Goal: Task Accomplishment & Management: Manage account settings

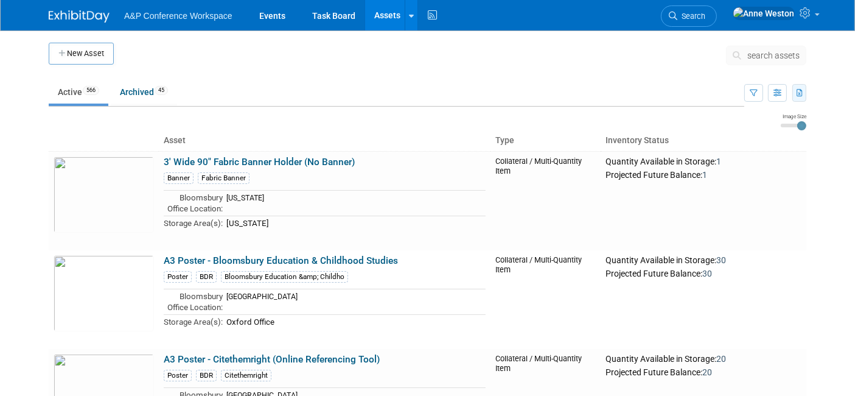
click at [803, 88] on button "button" at bounding box center [799, 93] width 14 height 18
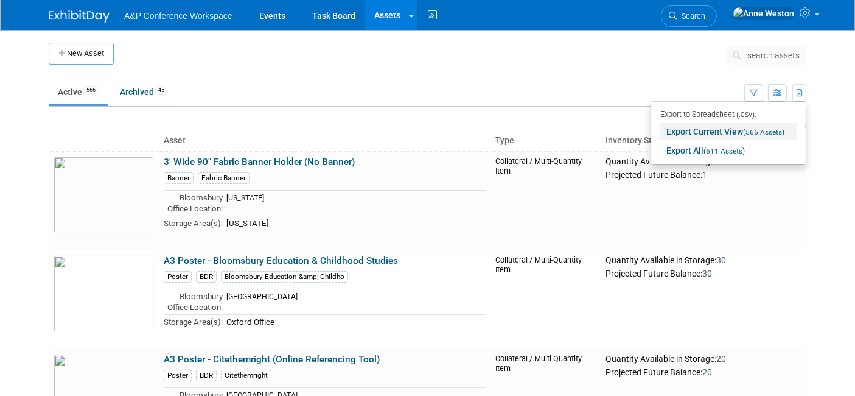
click at [708, 133] on link "Export Current View (566 Assets)" at bounding box center [728, 131] width 136 height 17
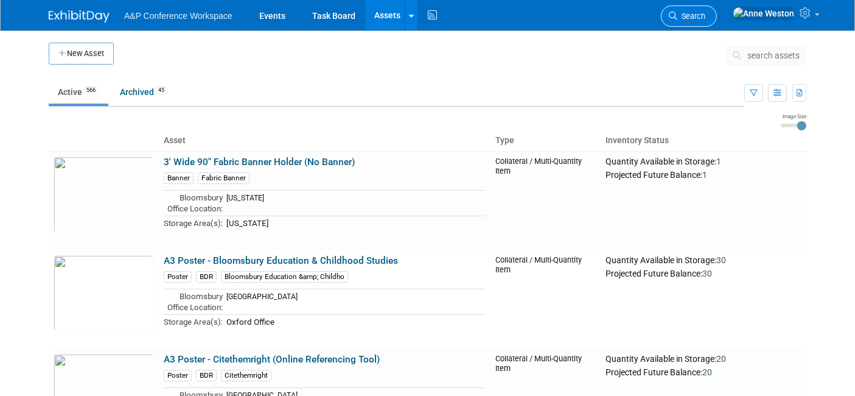
click at [717, 5] on li "Search" at bounding box center [689, 15] width 56 height 30
click at [705, 12] on span "Search" at bounding box center [691, 16] width 28 height 9
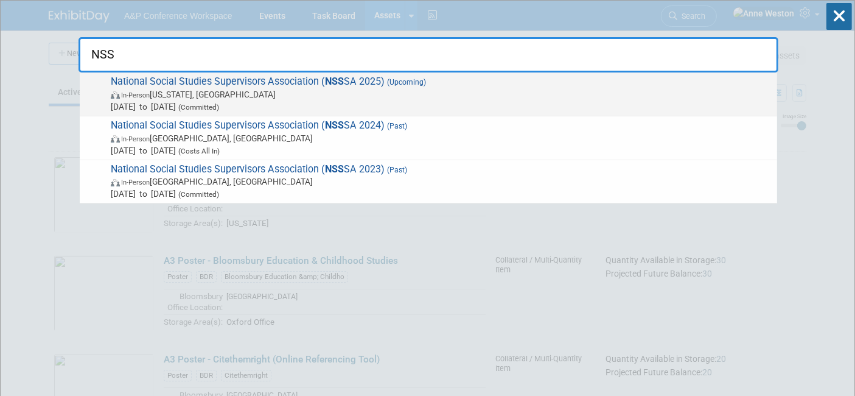
type input "NSS"
click at [193, 79] on span "National Social Studies Supervisors Association ( NSS SA 2025) (Upcoming) In-Pe…" at bounding box center [439, 93] width 664 height 37
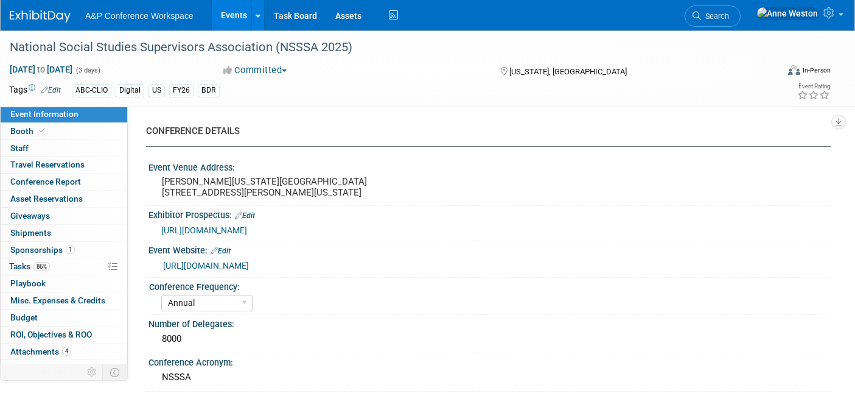
select select "Annual"
select select "Level 3"
select select "Sponsorship"
select select "Schools"
select select "Bloomsbury Digital Resources"
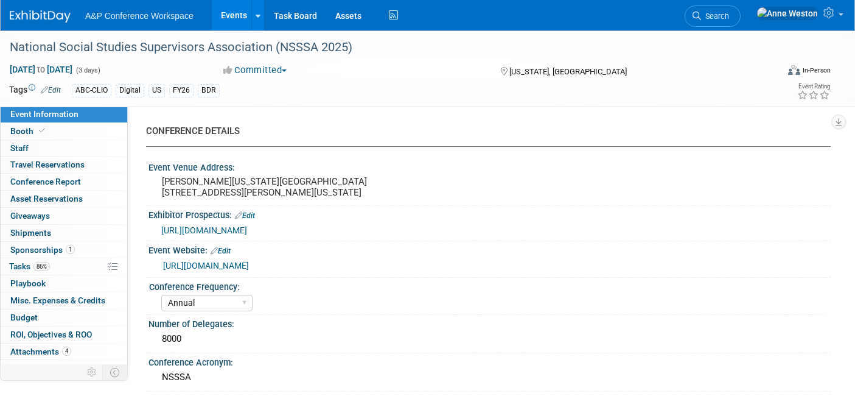
select select "[PERSON_NAME]"
click at [729, 15] on span "Search" at bounding box center [715, 16] width 28 height 9
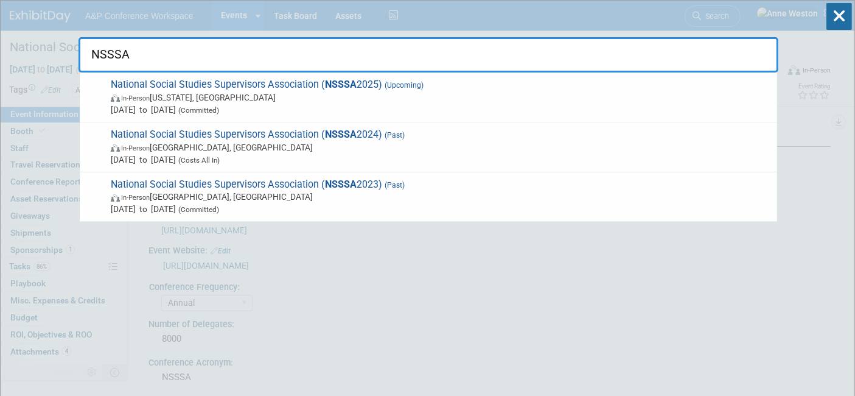
type input "NSSSA"
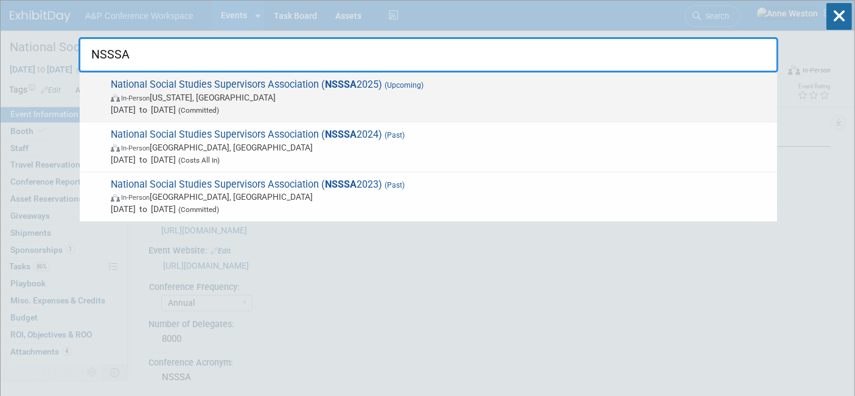
click at [278, 85] on span "National Social Studies Supervisors Association ( NSSSA 2025) (Upcoming) In-Per…" at bounding box center [439, 97] width 664 height 37
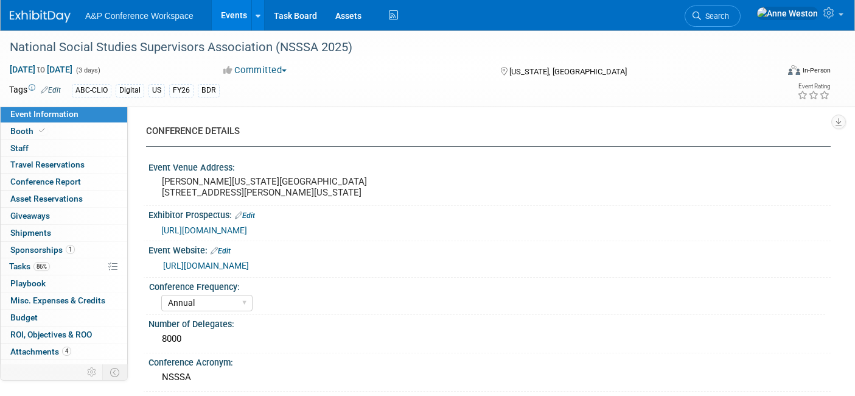
select select "Annual"
select select "Level 3"
select select "Sponsorship"
select select "Schools"
select select "Bloomsbury Digital Resources"
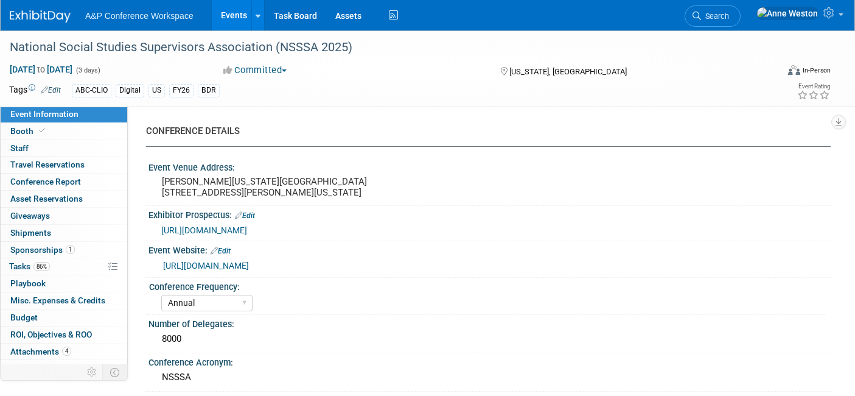
select select "[PERSON_NAME]"
click at [34, 123] on link "Booth" at bounding box center [64, 131] width 127 height 16
select select "CLDC - Digital/BDR"
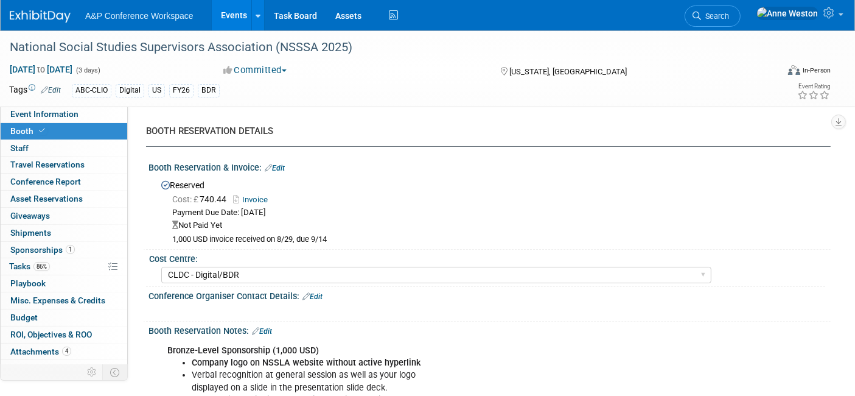
click at [276, 164] on link "Edit" at bounding box center [275, 168] width 20 height 9
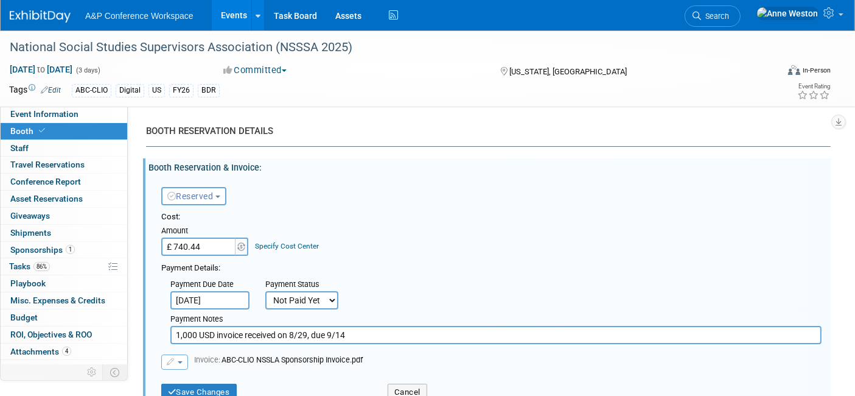
click at [217, 246] on input "£ 740.44" at bounding box center [199, 246] width 76 height 18
type input "£ 1,000.00"
click at [194, 385] on button "Save Changes" at bounding box center [198, 391] width 75 height 17
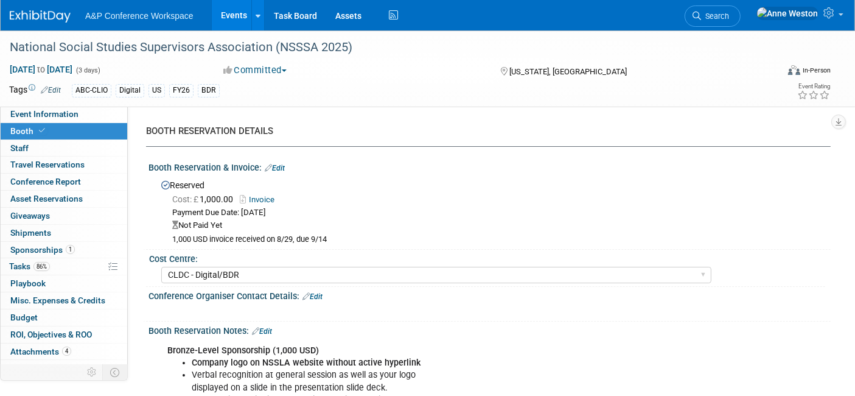
click at [281, 164] on link "Edit" at bounding box center [275, 168] width 20 height 9
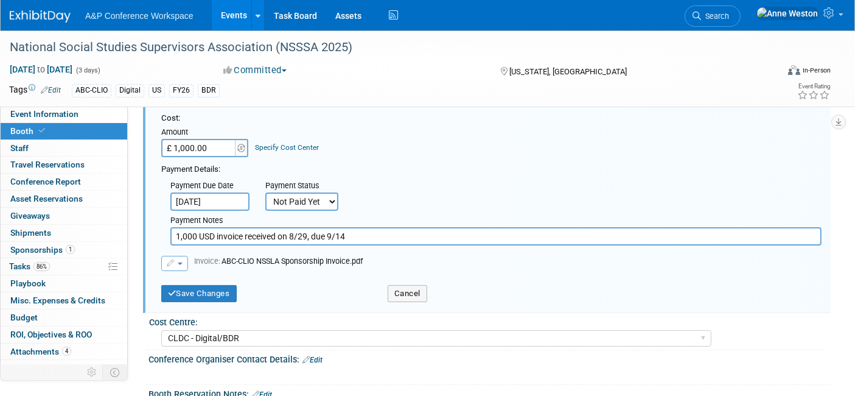
scroll to position [68, 0]
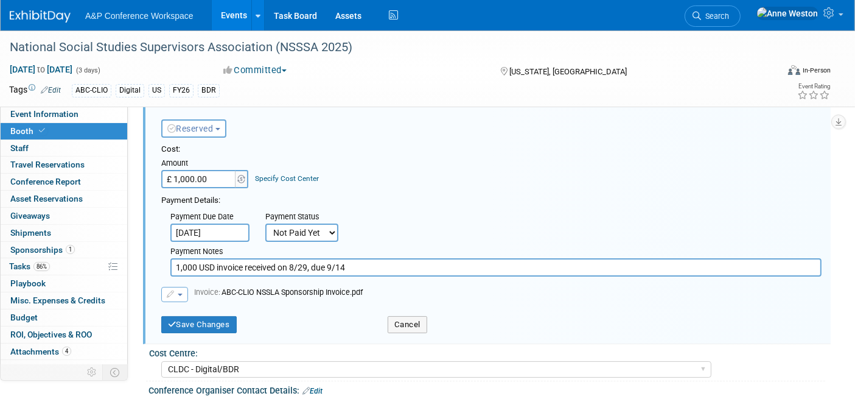
click at [214, 181] on input "£ 1,000.00" at bounding box center [199, 179] width 76 height 18
type input "£"
type input "£ 0.00"
click at [213, 313] on div "Save Changes" at bounding box center [265, 320] width 226 height 25
click at [208, 321] on button "Save Changes" at bounding box center [198, 324] width 75 height 17
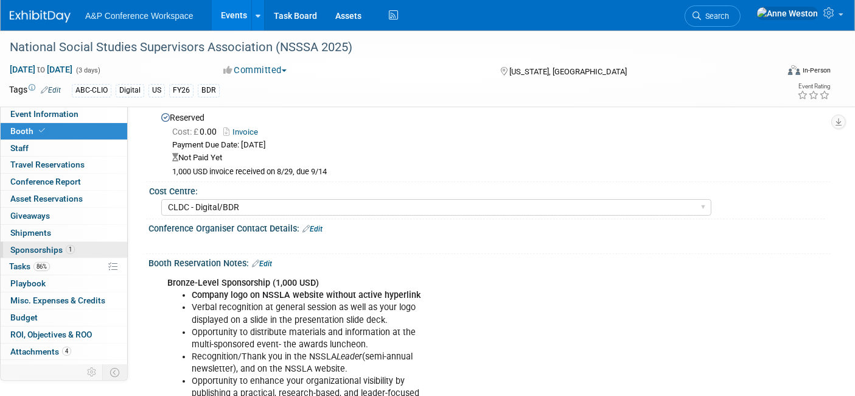
click at [53, 248] on span "Sponsorships 1" at bounding box center [42, 250] width 65 height 10
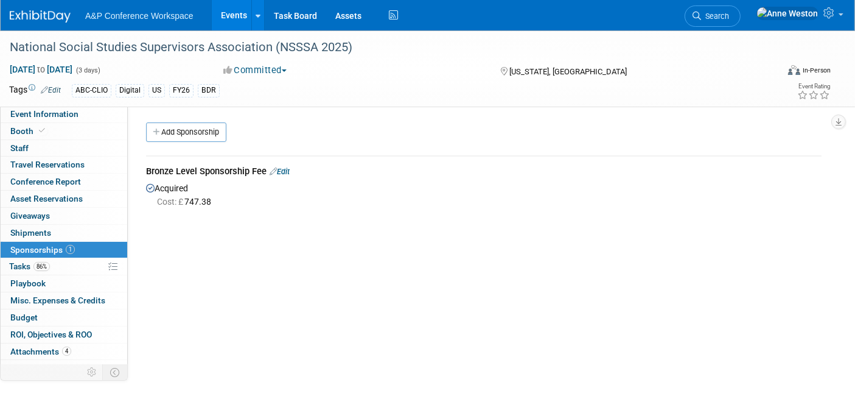
click at [283, 171] on link "Edit" at bounding box center [280, 171] width 20 height 9
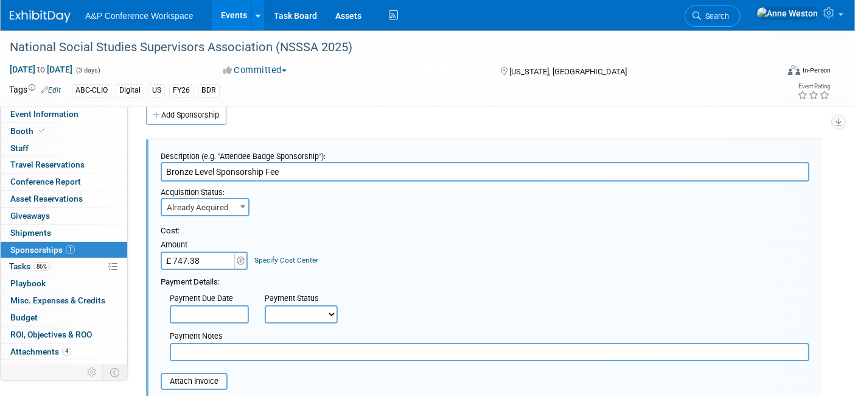
click at [220, 256] on input "£ 747.38" at bounding box center [199, 260] width 76 height 18
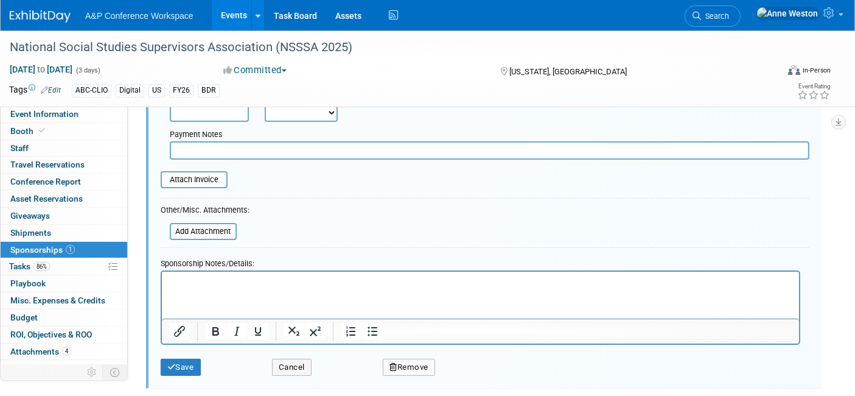
scroll to position [220, 0]
type input "£ 1,000.00"
click at [177, 363] on button "Save" at bounding box center [181, 365] width 40 height 17
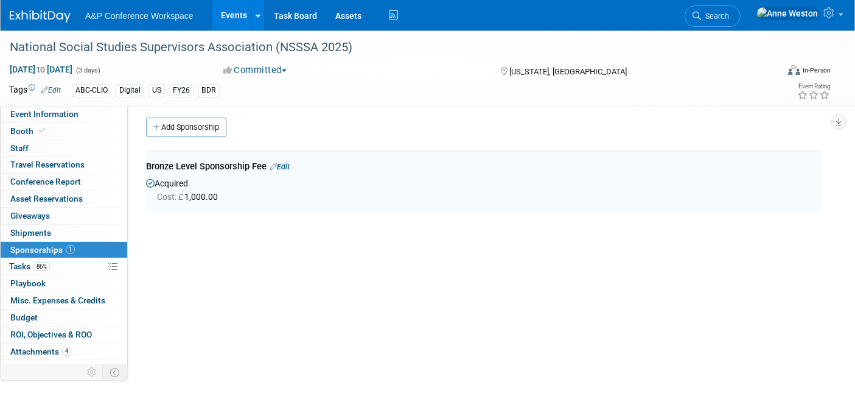
scroll to position [0, 0]
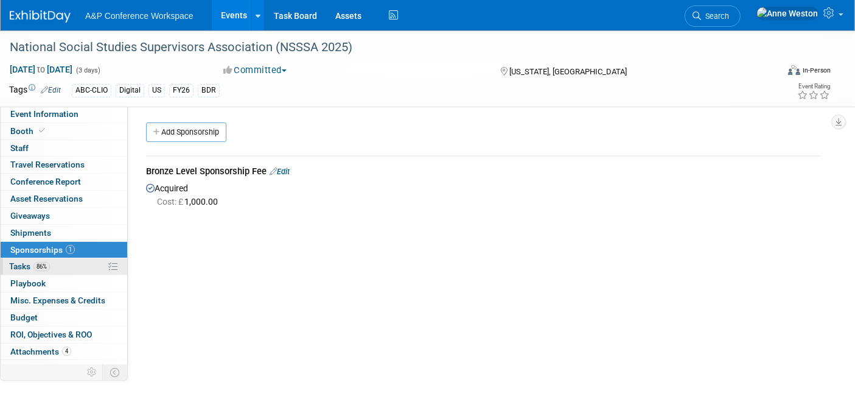
click at [63, 266] on link "86% Tasks 86%" at bounding box center [64, 266] width 127 height 16
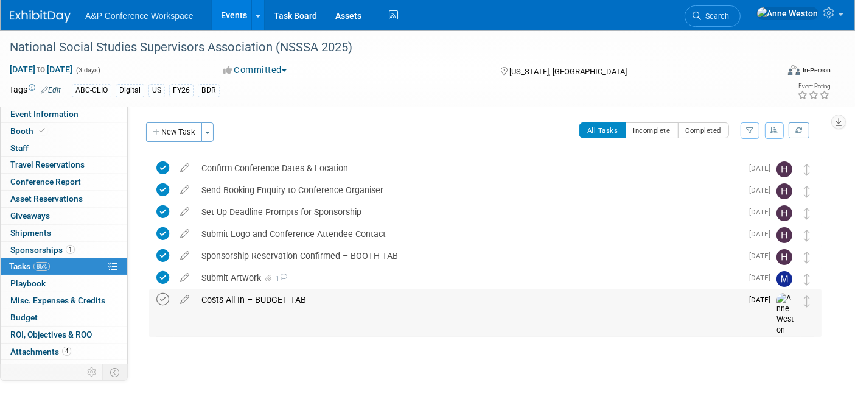
click at [158, 296] on icon at bounding box center [162, 299] width 13 height 13
click at [741, 9] on link "Search" at bounding box center [713, 15] width 56 height 21
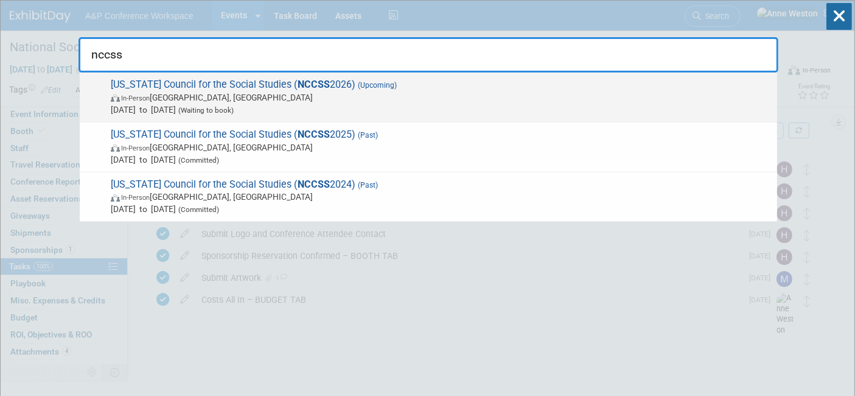
type input "nccss"
click at [163, 94] on span "In-Person Winston-Salem, NC" at bounding box center [441, 97] width 660 height 12
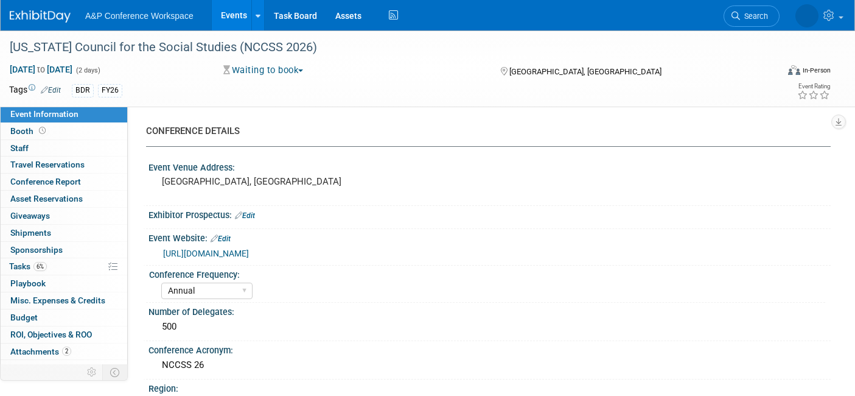
select select "Annual"
select select "Level 2"
select select "In-Person Booth"
select select "Schools"
select select "Bloomsbury Digital Resources"
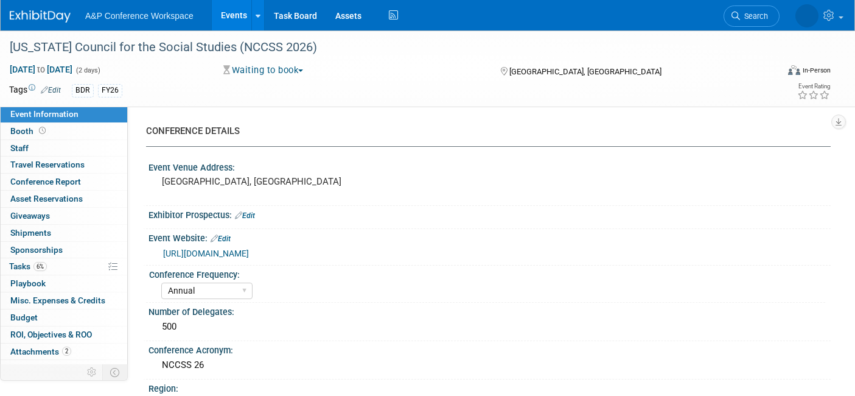
select select "[PERSON_NAME]"
select select "BDR Product Awareness and Trial Generation​"
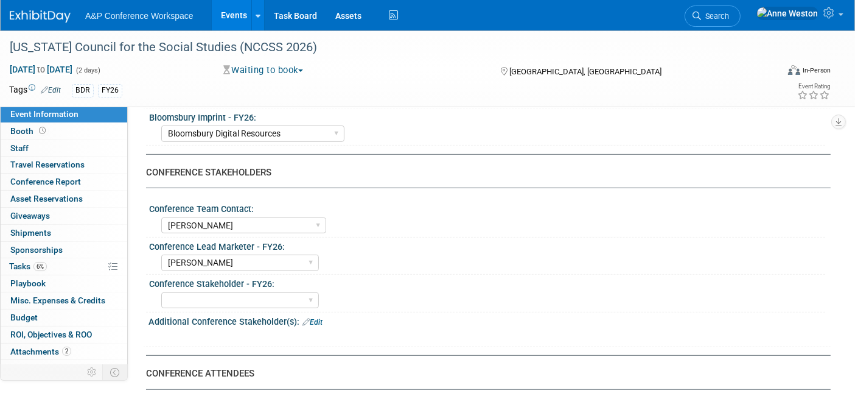
scroll to position [540, 0]
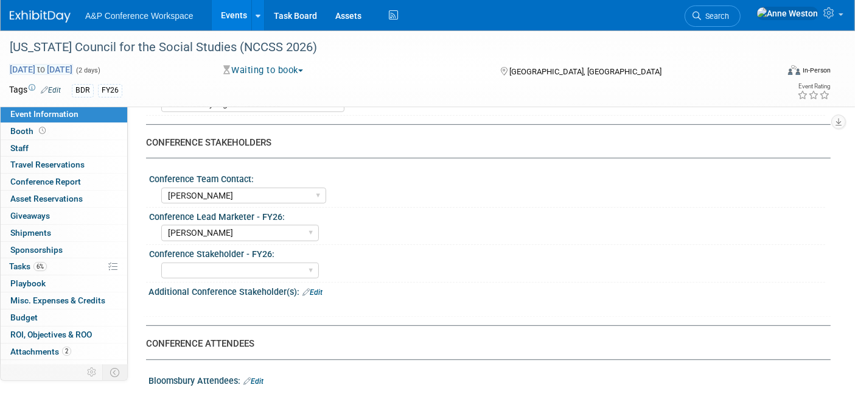
click at [23, 68] on span "Feb 26, 2026 to Feb 27, 2026" at bounding box center [41, 69] width 64 height 11
select select "1"
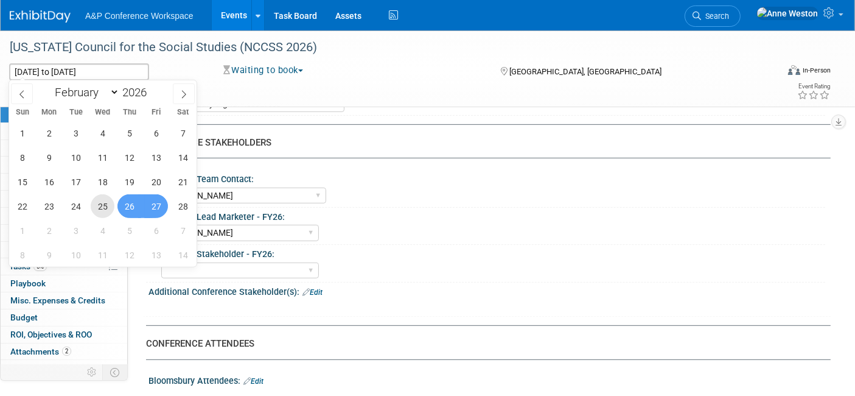
click at [96, 201] on span "25" at bounding box center [103, 206] width 24 height 24
type input "Feb 25, 2026"
click at [128, 201] on span "26" at bounding box center [129, 206] width 24 height 24
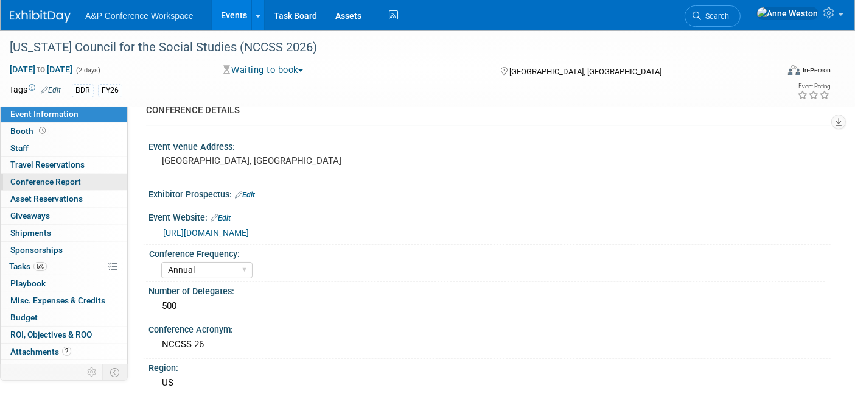
scroll to position [0, 0]
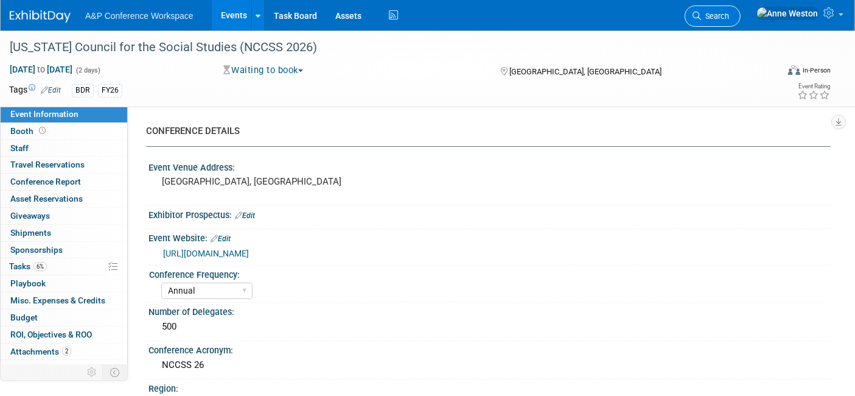
click at [737, 21] on link "Search" at bounding box center [713, 15] width 56 height 21
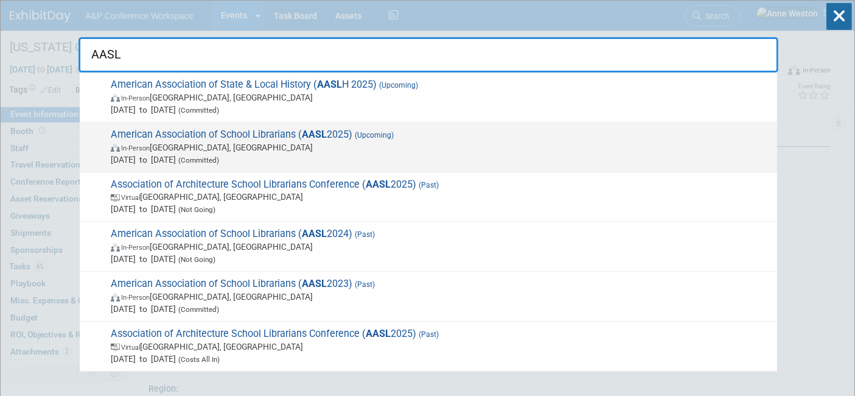
type input "AASL"
click at [145, 131] on span "American Association of School Librarians ( AASL 2025) (Upcoming) In-Person St.…" at bounding box center [439, 146] width 664 height 37
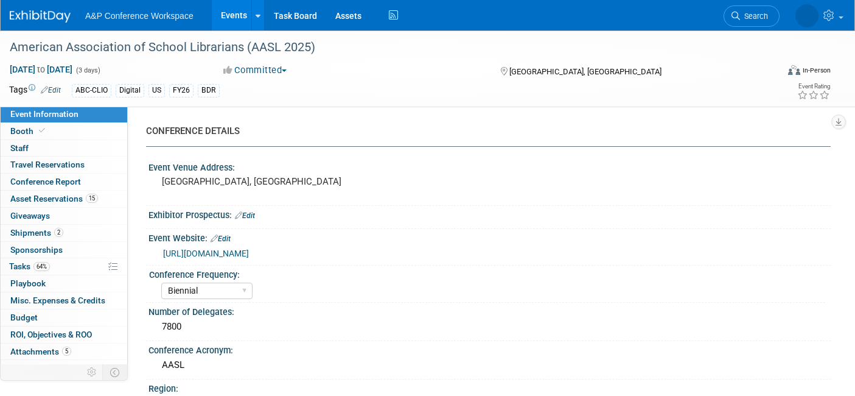
select select "Biennial"
select select "Level 1"
select select "In-Person Booth"
select select "Schools"
select select "Bloomsbury Digital Resources"
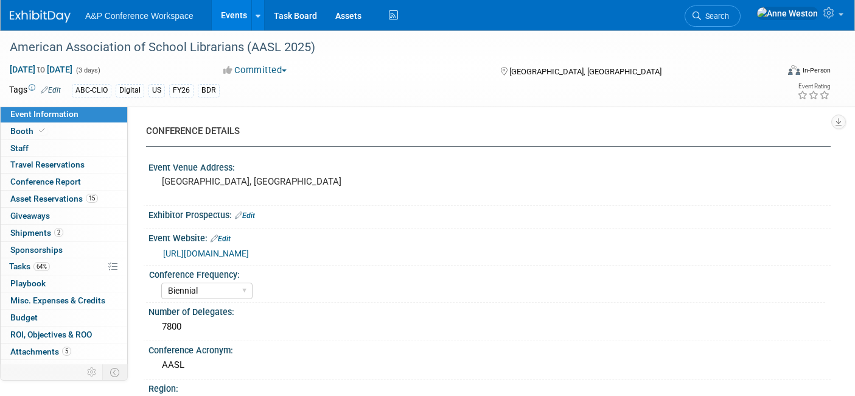
select select "[PERSON_NAME]"
select select "BDR Product Awareness and Trial Generation​"
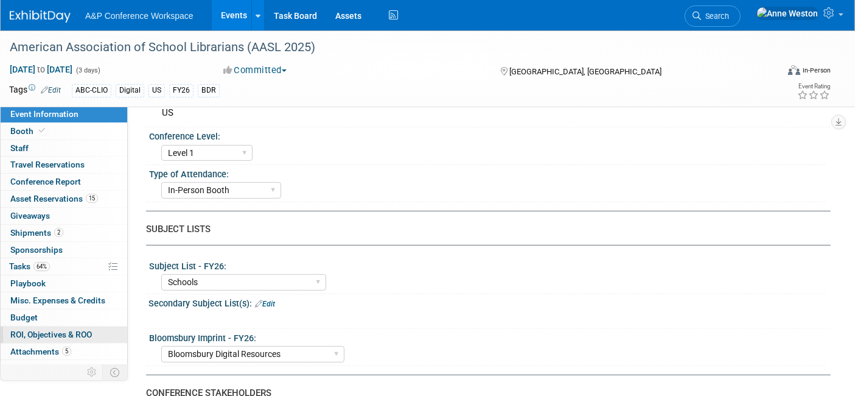
scroll to position [203, 0]
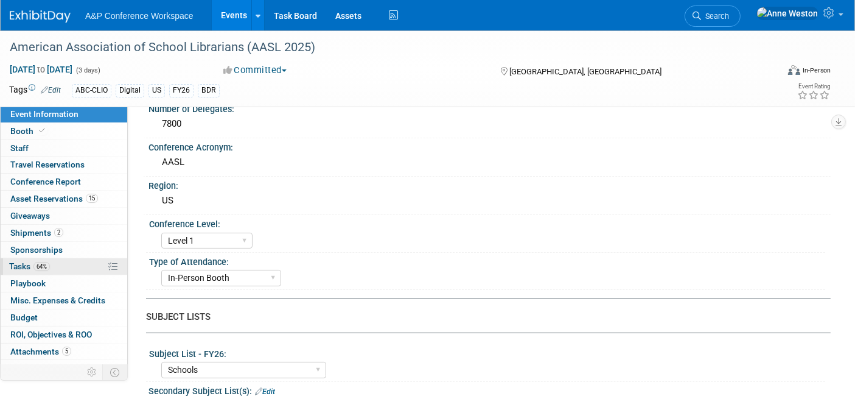
click at [60, 263] on link "64% Tasks 64%" at bounding box center [64, 266] width 127 height 16
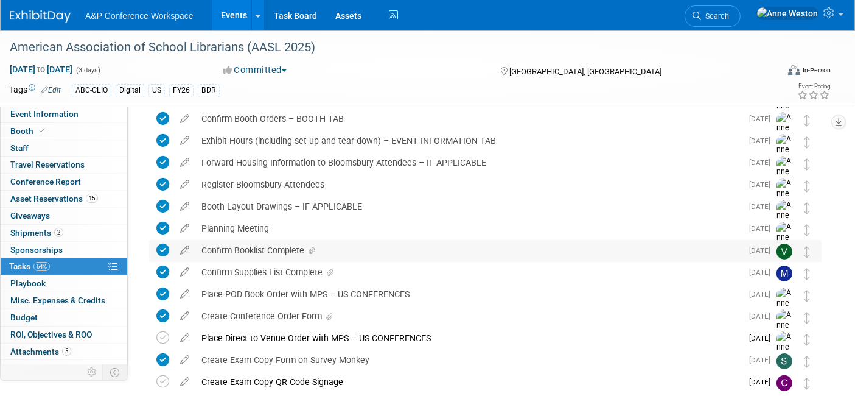
click at [239, 248] on div "Confirm Booklist Complete" at bounding box center [468, 250] width 547 height 21
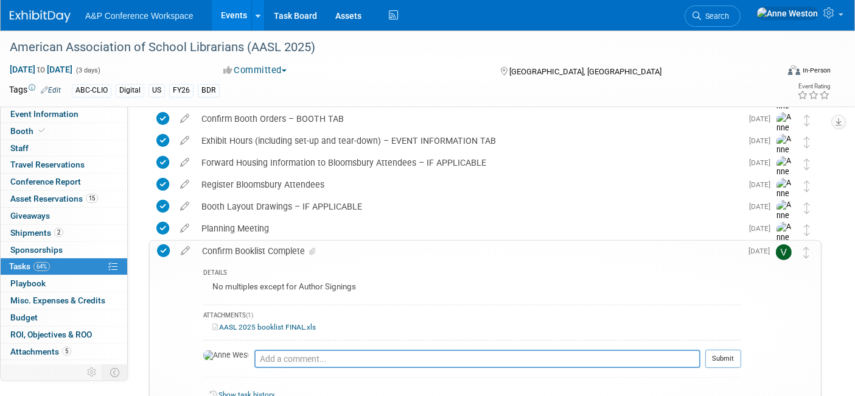
click at [239, 248] on div "Confirm Booklist Complete" at bounding box center [468, 250] width 545 height 21
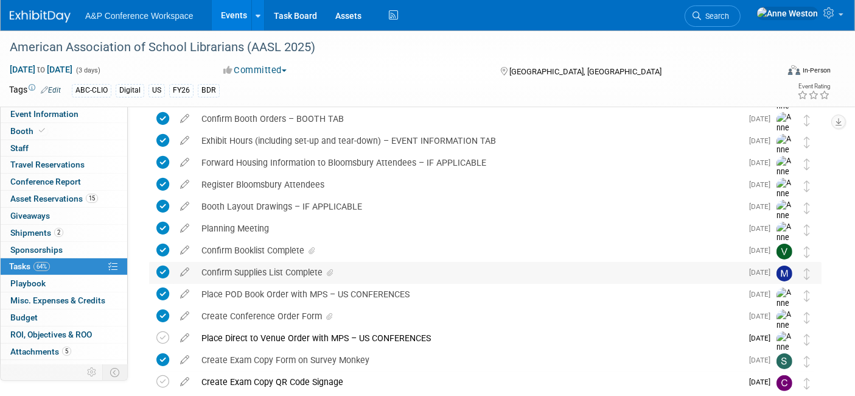
click at [253, 270] on div "Confirm Supplies List Complete" at bounding box center [468, 272] width 547 height 21
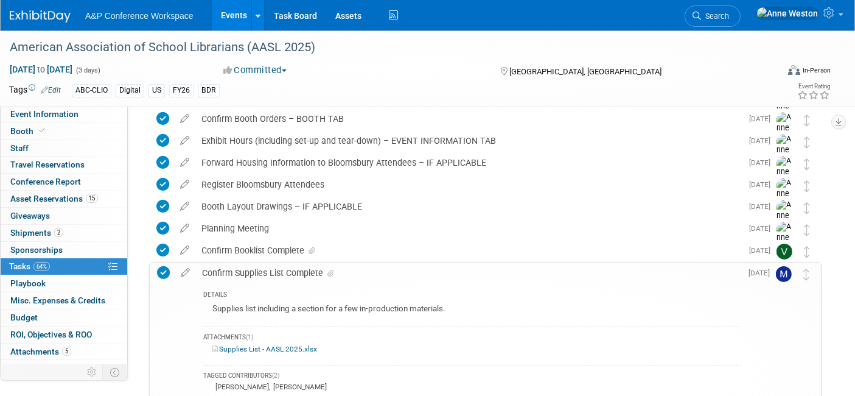
click at [253, 270] on div "Confirm Supplies List Complete" at bounding box center [468, 272] width 545 height 21
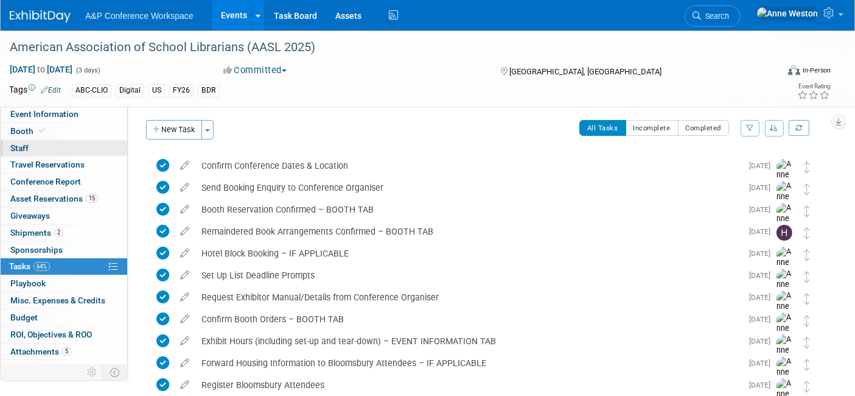
scroll to position [0, 0]
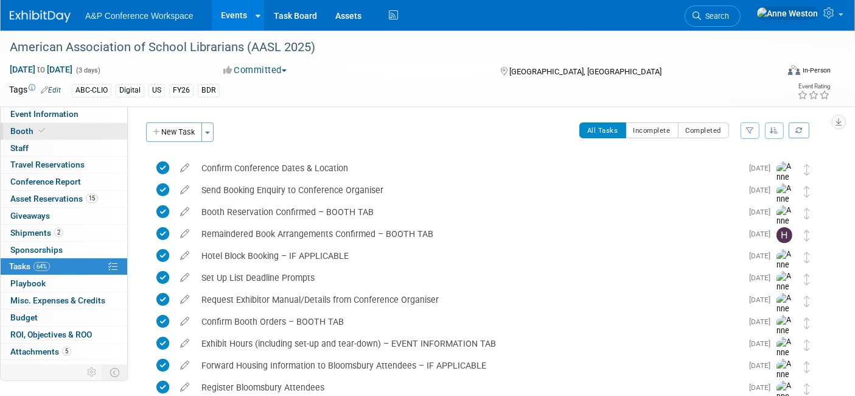
click at [72, 129] on link "Booth" at bounding box center [64, 131] width 127 height 16
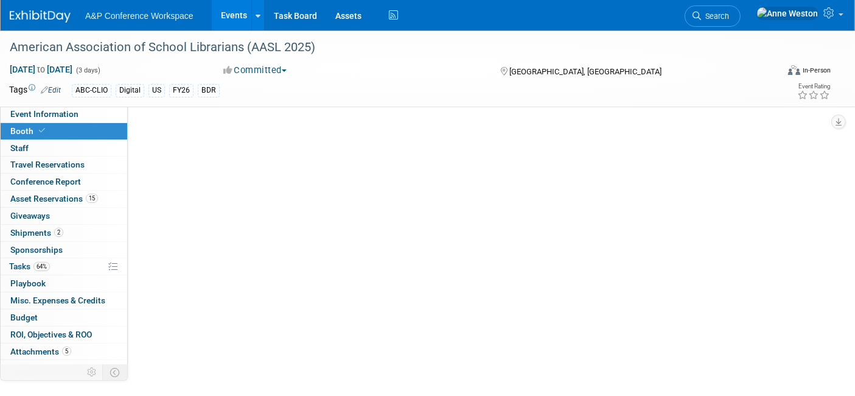
select select "CLDC - Digital/BDR"
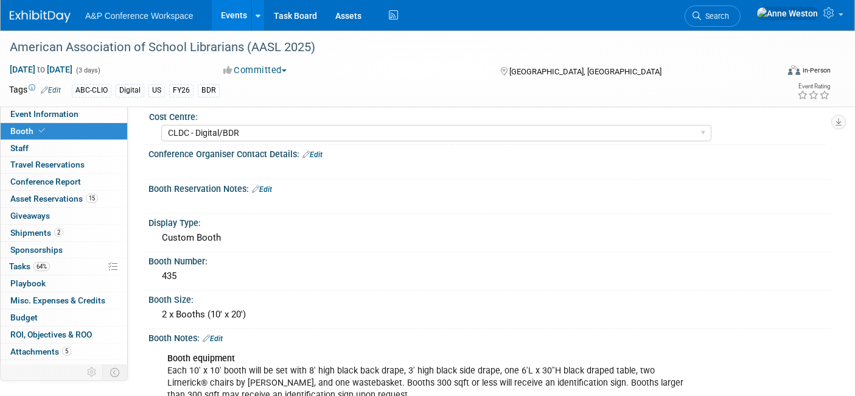
scroll to position [135, 0]
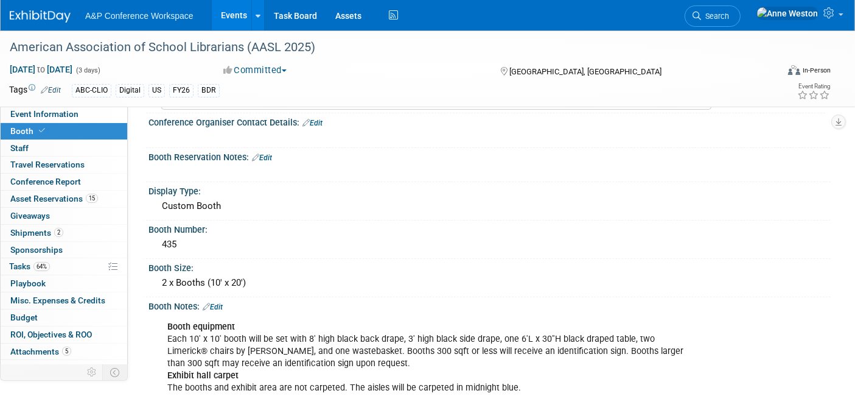
click at [65, 102] on div "American Association of School Librarians (AASL 2025) [DATE] to [DATE] (3 days)…" at bounding box center [427, 68] width 855 height 76
click at [68, 121] on link "Event Information" at bounding box center [64, 114] width 127 height 16
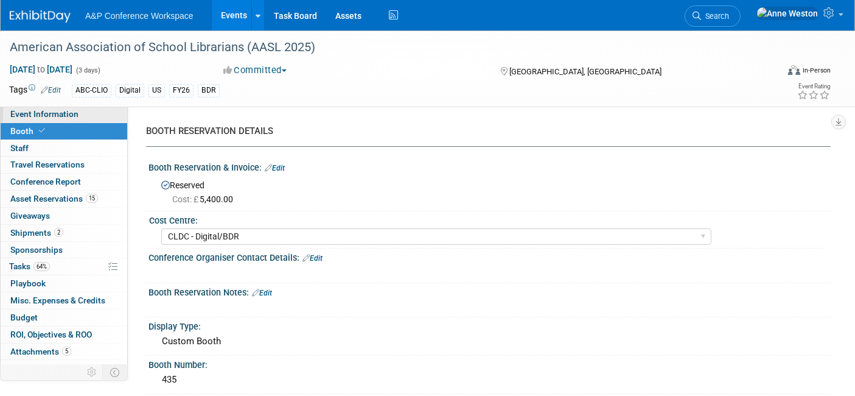
select select "Biennial"
select select "Level 1"
select select "In-Person Booth"
select select "Schools"
select select "Bloomsbury Digital Resources"
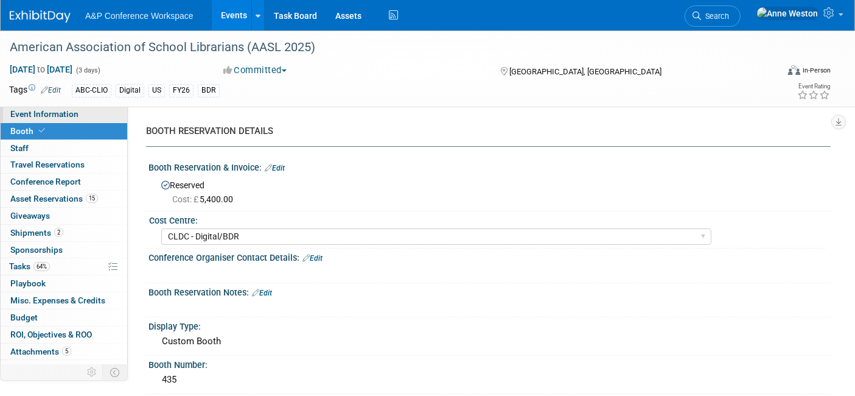
select select "[PERSON_NAME]"
select select "BDR Product Awareness and Trial Generation​"
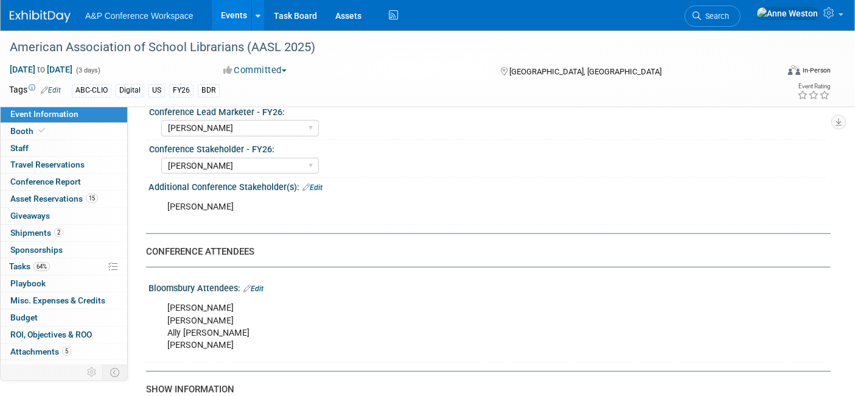
scroll to position [676, 0]
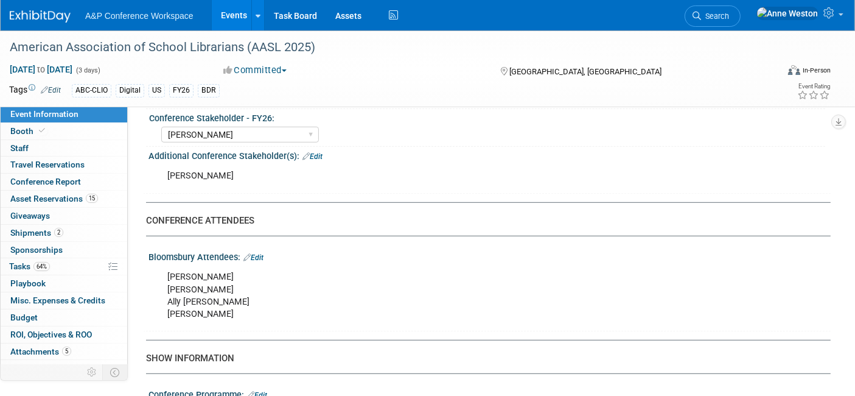
drag, startPoint x: 225, startPoint y: 283, endPoint x: 203, endPoint y: 281, distance: 22.7
click at [200, 279] on div "[PERSON_NAME] [PERSON_NAME] Ally [PERSON_NAME] [PERSON_NAME]" at bounding box center [429, 295] width 540 height 61
click at [259, 253] on link "Edit" at bounding box center [253, 257] width 20 height 9
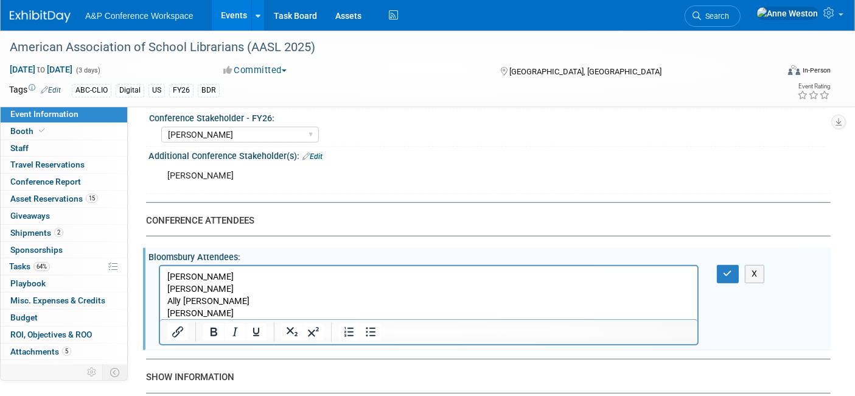
scroll to position [0, 0]
drag, startPoint x: 246, startPoint y: 289, endPoint x: 170, endPoint y: 291, distance: 76.1
click at [165, 287] on html "[PERSON_NAME] [PERSON_NAME] Ally [PERSON_NAME] [PERSON_NAME]" at bounding box center [427, 293] width 537 height 54
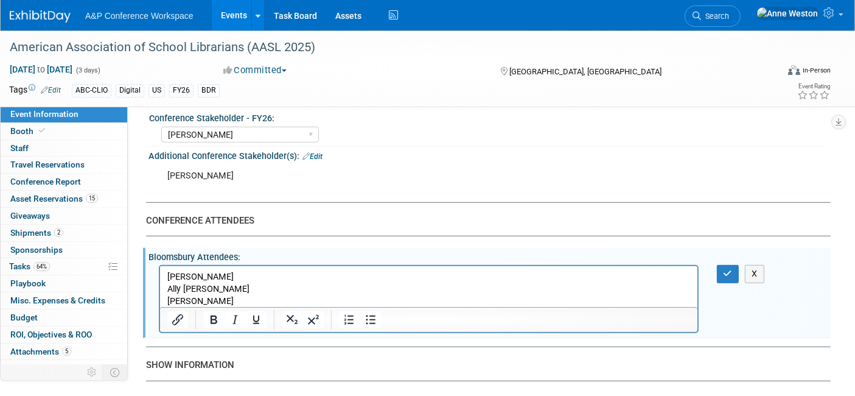
click at [229, 302] on p "[PERSON_NAME] Ally [PERSON_NAME] [PERSON_NAME]" at bounding box center [428, 289] width 523 height 37
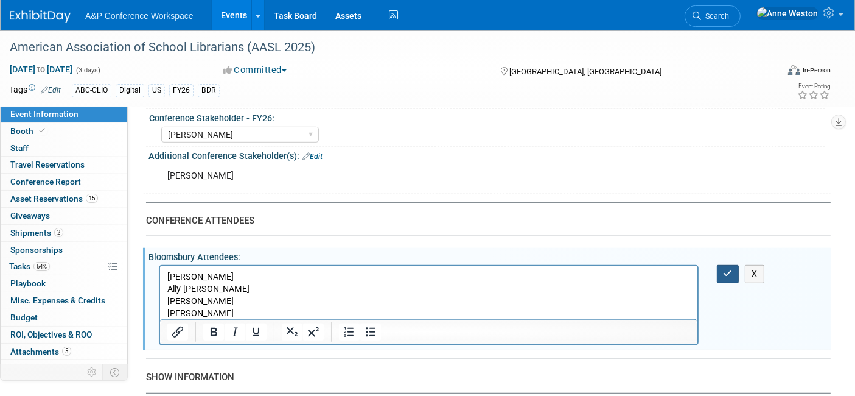
click at [727, 270] on icon "button" at bounding box center [728, 273] width 9 height 9
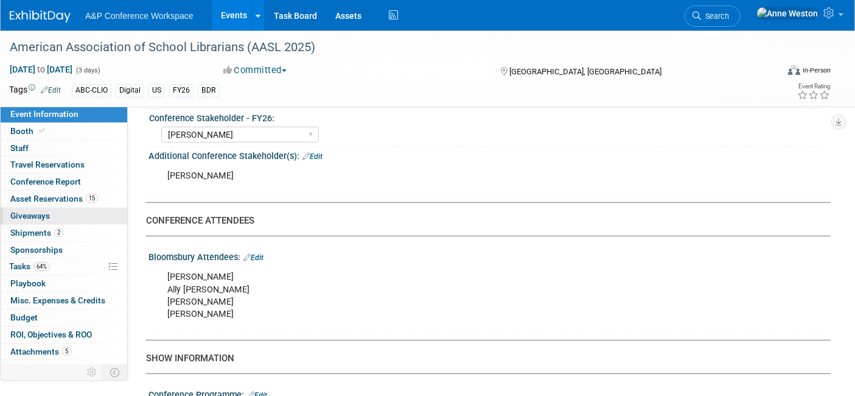
click at [106, 212] on link "0 Giveaways 0" at bounding box center [64, 216] width 127 height 16
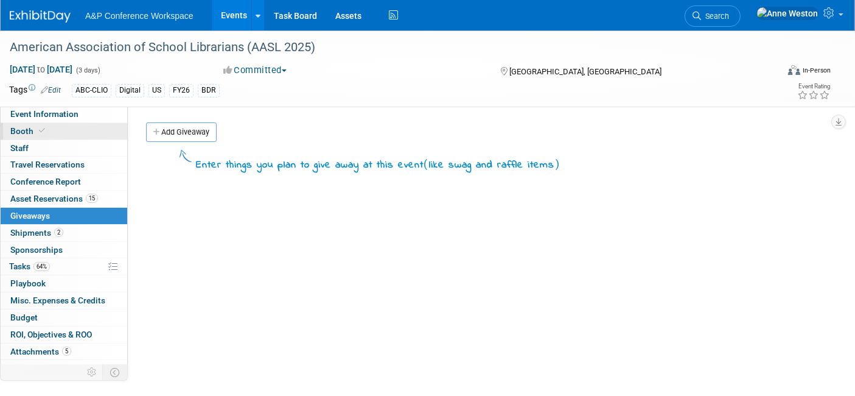
click at [45, 131] on span at bounding box center [42, 130] width 11 height 9
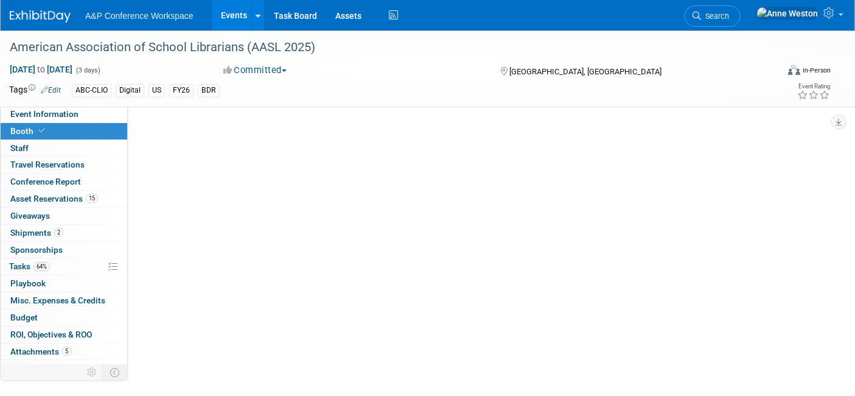
select select "CLDC - Digital/BDR"
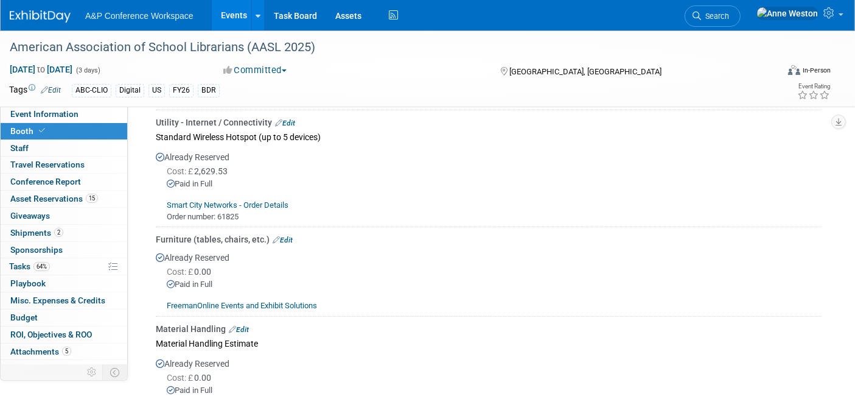
scroll to position [676, 0]
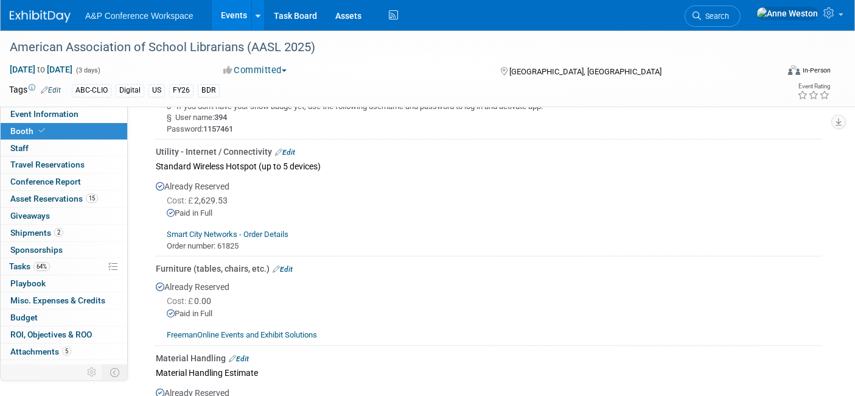
click at [293, 148] on link "Edit" at bounding box center [285, 152] width 20 height 9
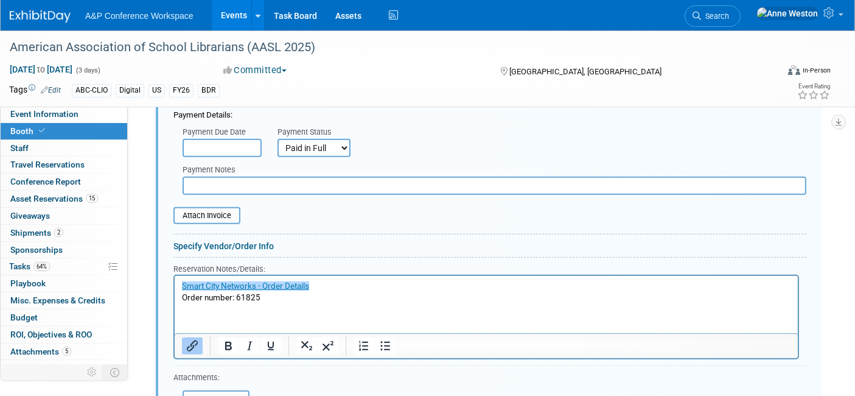
scroll to position [875, 0]
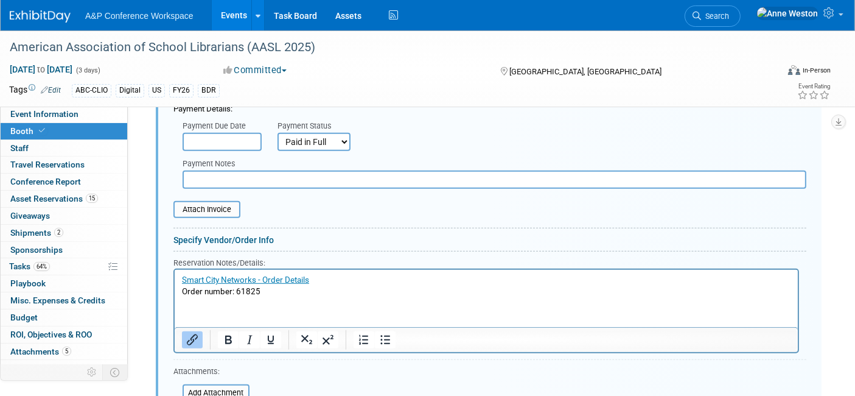
click at [263, 291] on p "Smart City Networks - Order Details Order number: 61825" at bounding box center [485, 286] width 609 height 23
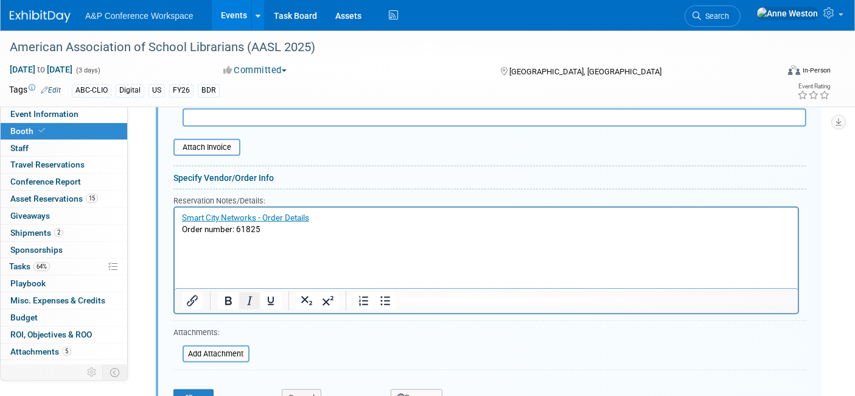
scroll to position [943, 0]
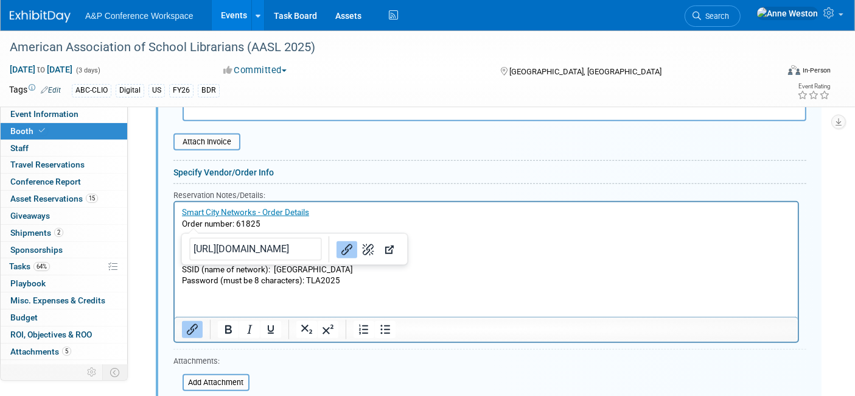
click at [396, 287] on html "Smart City Networks - Order Details Order number: 61825 Just confirming the SSI…" at bounding box center [485, 244] width 623 height 85
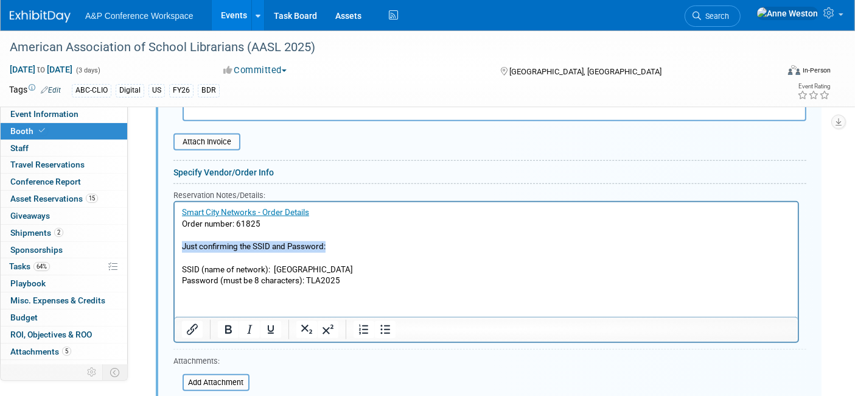
drag, startPoint x: 342, startPoint y: 245, endPoint x: 179, endPoint y: 245, distance: 163.1
click at [179, 245] on html "Smart City Networks - Order Details Order number: 61825 Just confirming the SSI…" at bounding box center [485, 244] width 623 height 85
click at [254, 247] on p "Just confirming the SSID and Password:" at bounding box center [485, 247] width 609 height 12
click at [261, 247] on p "Just confirming the SSID and Password:" at bounding box center [485, 247] width 609 height 12
click at [255, 247] on p "Just confirming the SSID and Password:" at bounding box center [485, 247] width 609 height 12
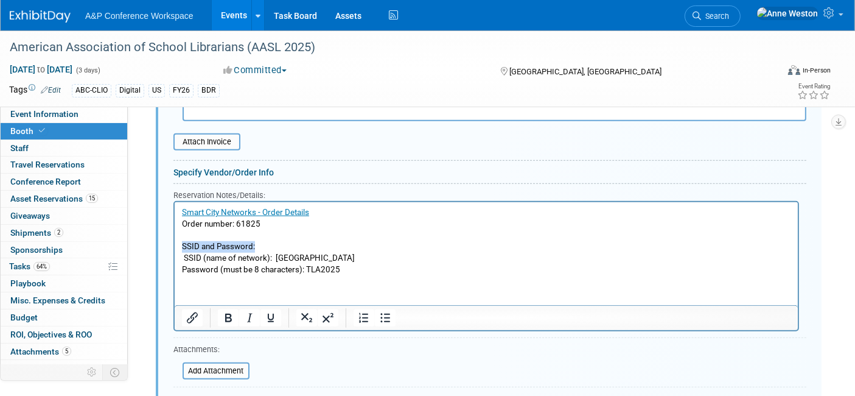
drag, startPoint x: 256, startPoint y: 247, endPoint x: 178, endPoint y: 245, distance: 77.9
click at [178, 245] on html "Smart City Networks - Order Details Order number: 61825 SSID and Password: SSID…" at bounding box center [485, 238] width 623 height 73
click at [231, 310] on icon "Bold" at bounding box center [228, 317] width 15 height 15
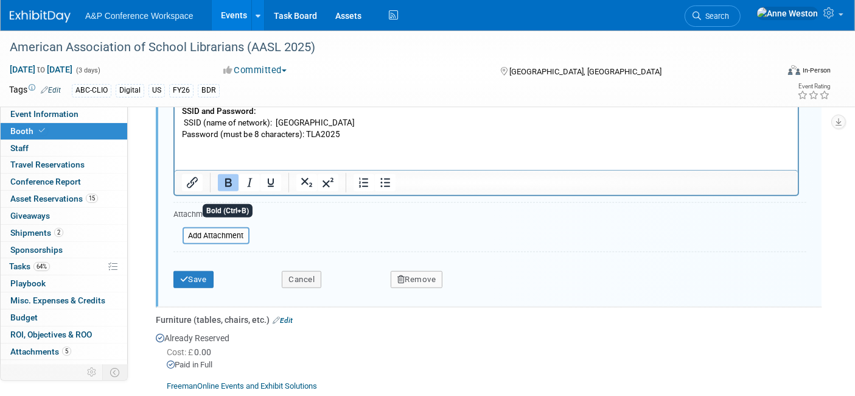
scroll to position [1078, 0]
click at [192, 273] on button "Save" at bounding box center [193, 279] width 40 height 17
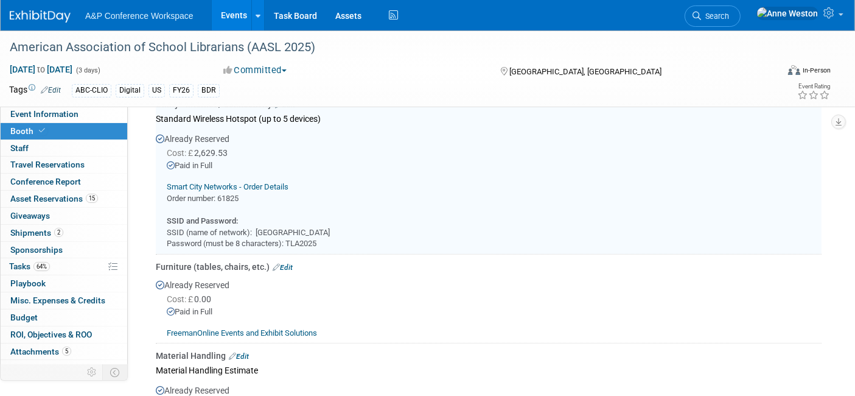
scroll to position [673, 0]
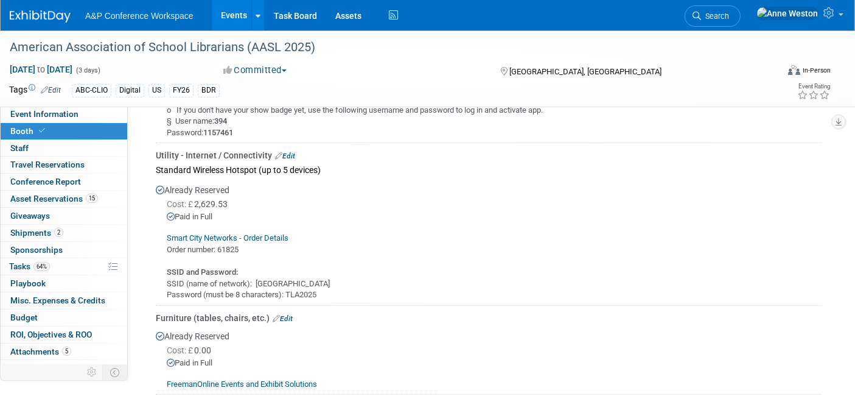
click at [288, 152] on link "Edit" at bounding box center [285, 156] width 20 height 9
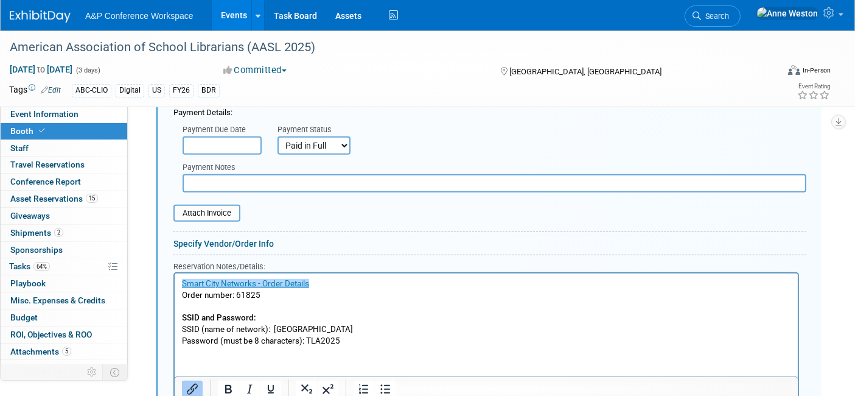
scroll to position [943, 0]
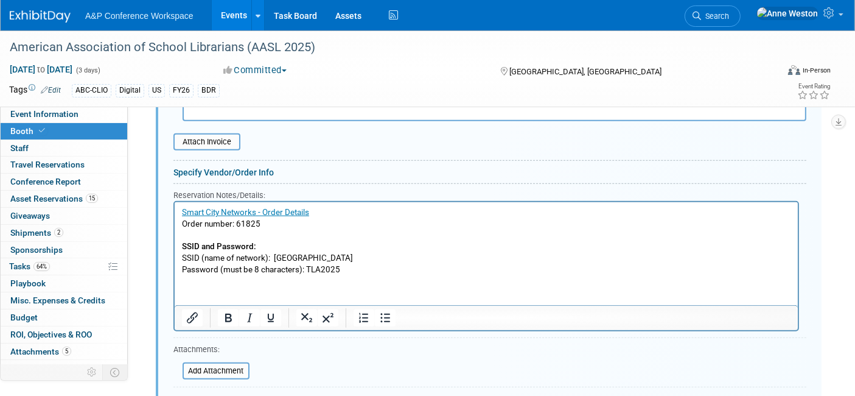
click at [321, 270] on p "Smart City Networks - Order Details Order number: 61825 SSID and Password: SSID…" at bounding box center [485, 241] width 609 height 68
drag, startPoint x: 184, startPoint y: 263, endPoint x: 193, endPoint y: 263, distance: 9.1
click at [184, 263] on p "Smart City Networks - Order Details Order number: 61825 SSID and Password: SSID…" at bounding box center [485, 241] width 609 height 68
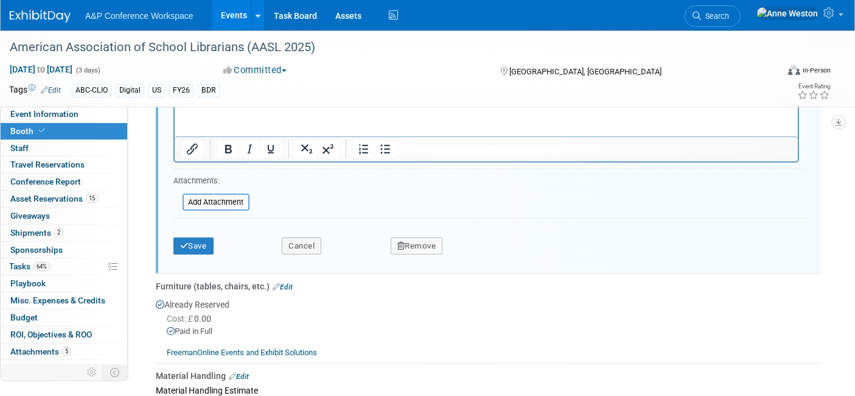
scroll to position [1145, 0]
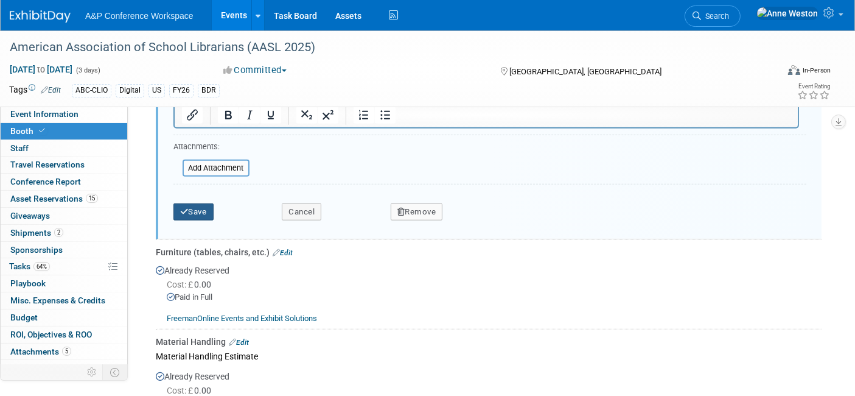
click at [181, 208] on icon "submit" at bounding box center [184, 212] width 9 height 8
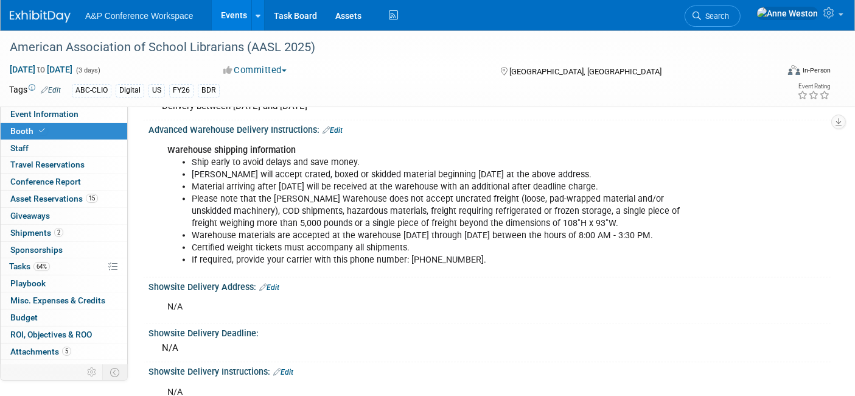
scroll to position [1754, 0]
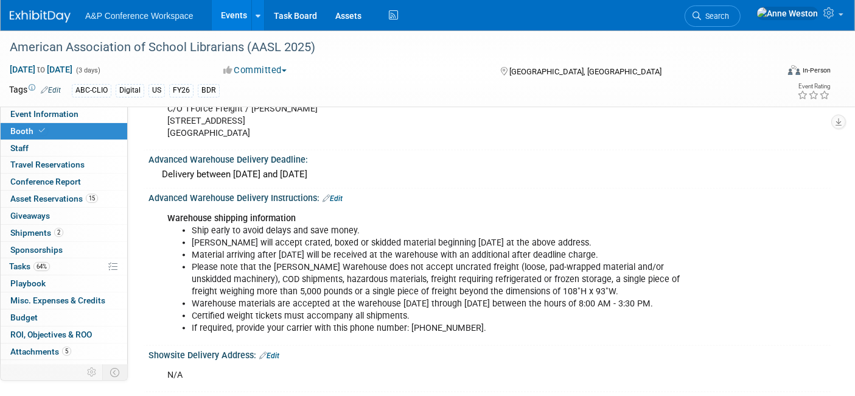
click at [333, 194] on link "Edit" at bounding box center [333, 198] width 20 height 9
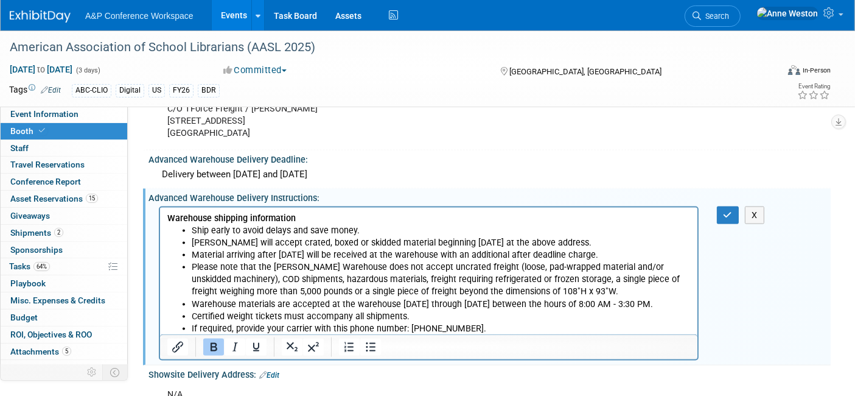
scroll to position [0, 0]
click at [476, 323] on li "If required, provide your carrier with this phone number: [PHONE_NUMBER]." at bounding box center [440, 328] width 499 height 12
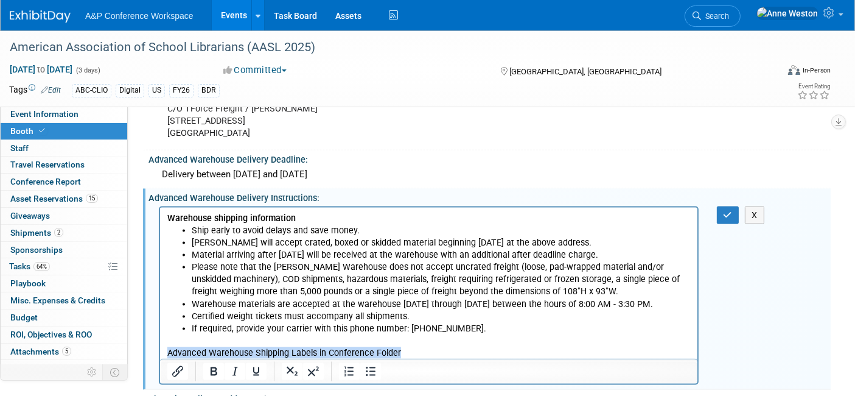
drag, startPoint x: 407, startPoint y: 354, endPoint x: 177, endPoint y: 355, distance: 230.1
click at [163, 352] on html "Warehouse shipping information Ship early to avoid delays and save money. [PERS…" at bounding box center [427, 283] width 537 height 152
click at [213, 367] on icon "Bold" at bounding box center [214, 371] width 7 height 9
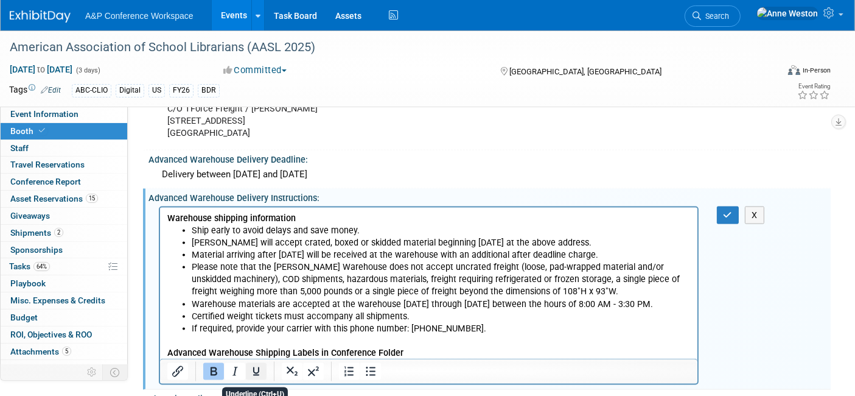
click at [249, 364] on icon "Underline" at bounding box center [256, 371] width 15 height 15
click at [732, 206] on button "button" at bounding box center [728, 215] width 23 height 18
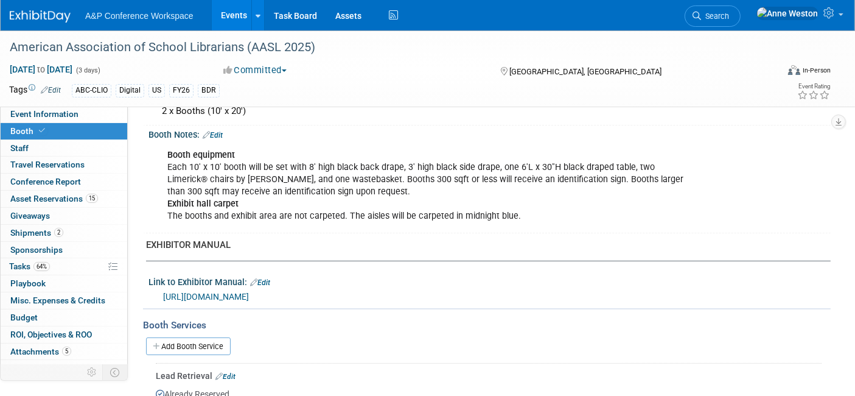
scroll to position [334, 0]
